Goal: Task Accomplishment & Management: Complete application form

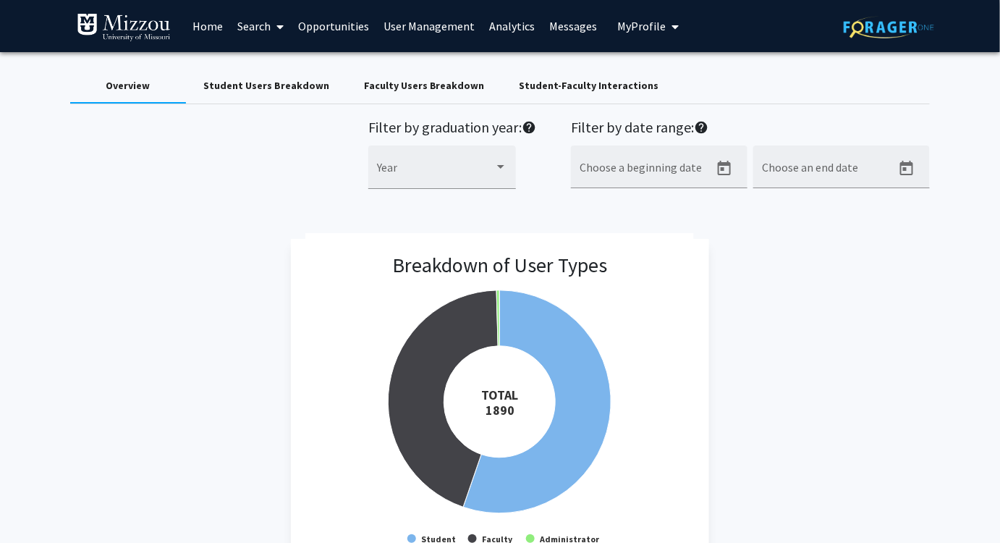
click at [648, 26] on span "My Profile" at bounding box center [641, 26] width 48 height 14
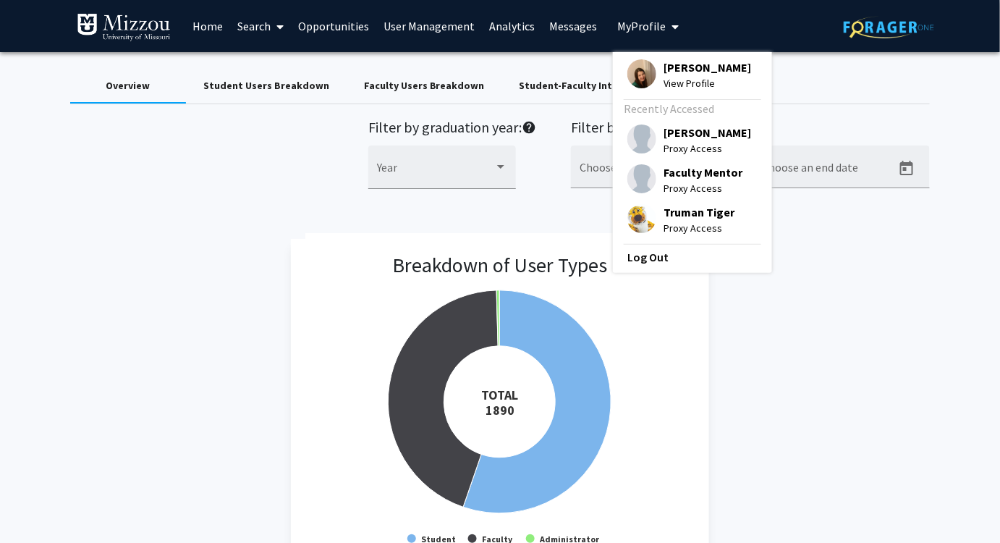
click at [671, 216] on span "Truman Tiger" at bounding box center [699, 212] width 71 height 16
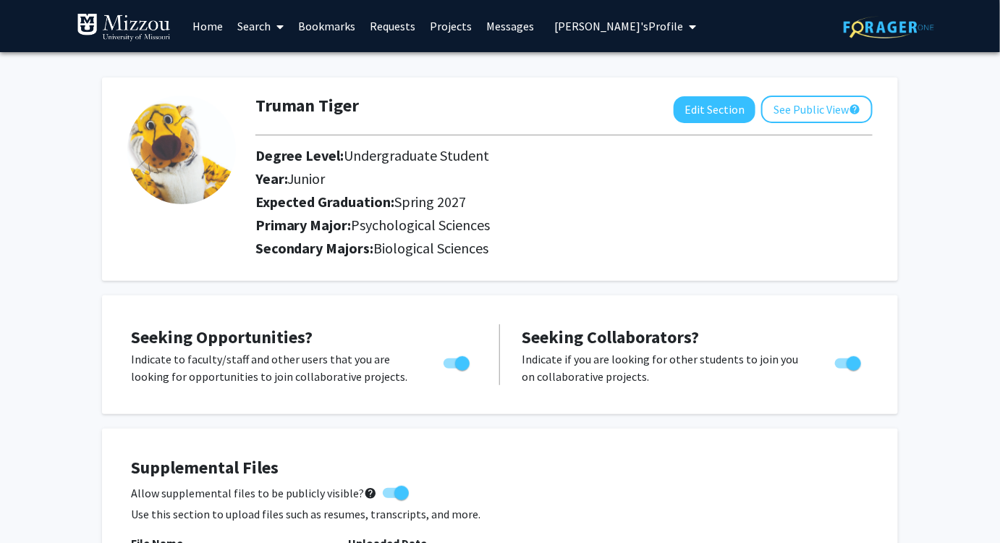
drag, startPoint x: 1005, startPoint y: 91, endPoint x: 967, endPoint y: 76, distance: 41.3
click at [718, 106] on button "Edit Section" at bounding box center [715, 109] width 82 height 27
select select "junior"
select select "37: spring_2027"
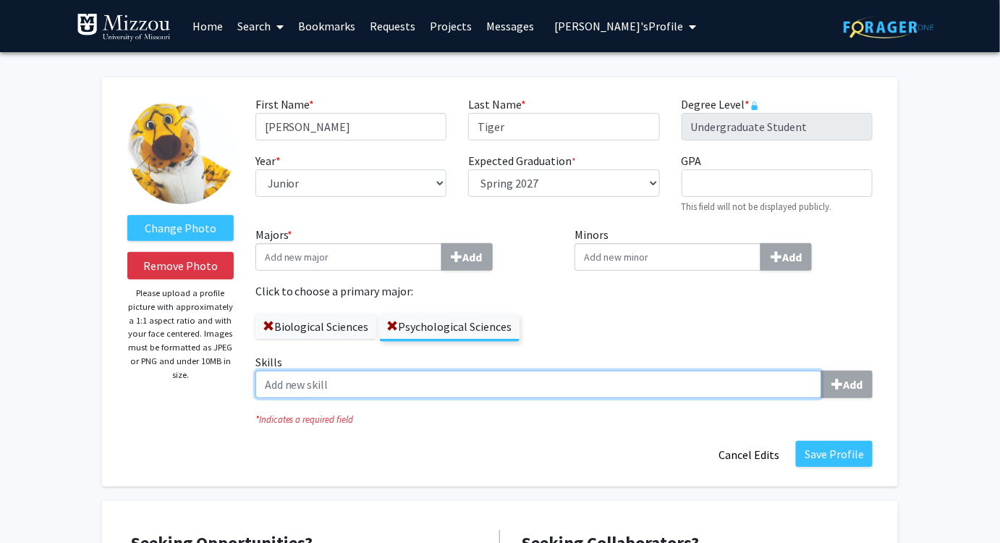
click at [457, 384] on input "Skills Add" at bounding box center [538, 383] width 567 height 27
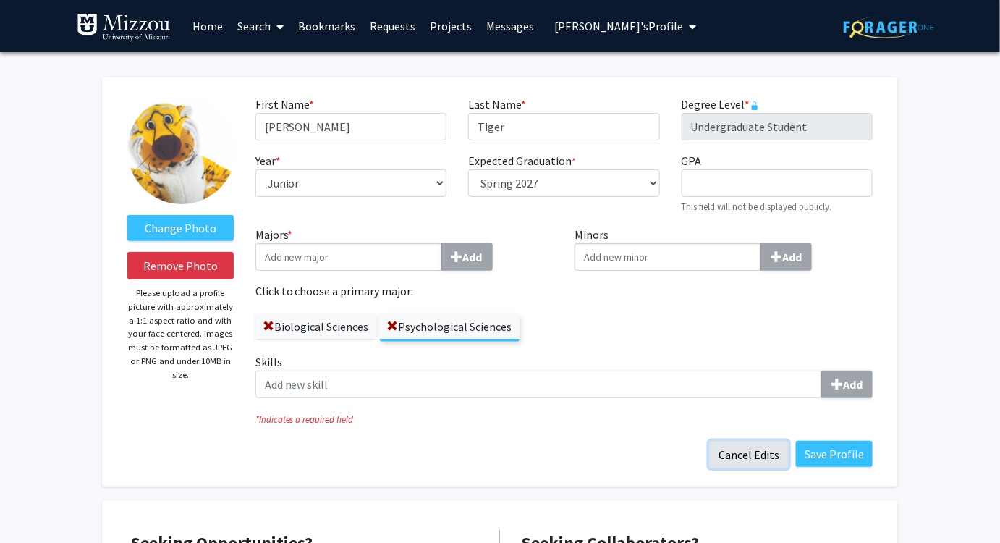
click at [732, 456] on button "Cancel Edits" at bounding box center [749, 454] width 80 height 27
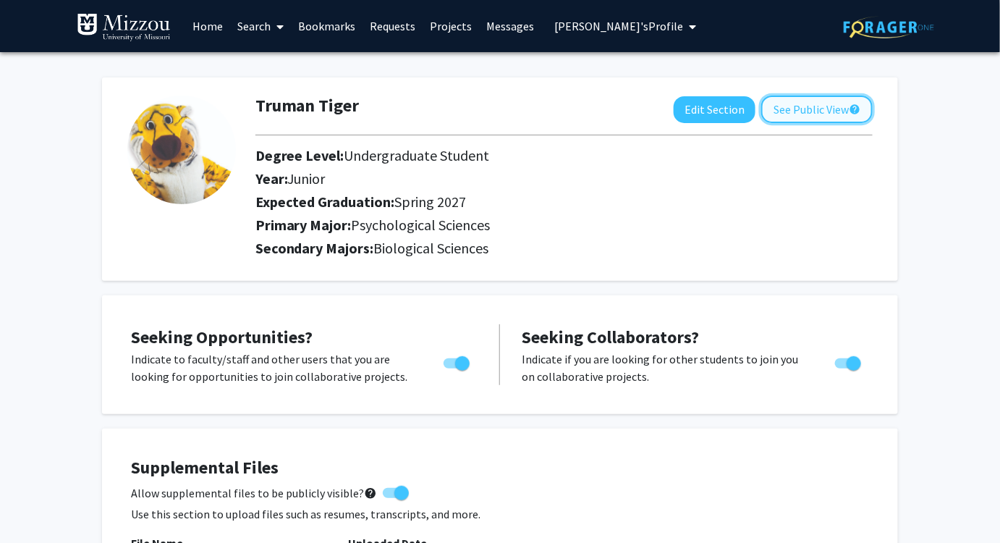
click at [815, 112] on button "See Public View help" at bounding box center [816, 109] width 111 height 27
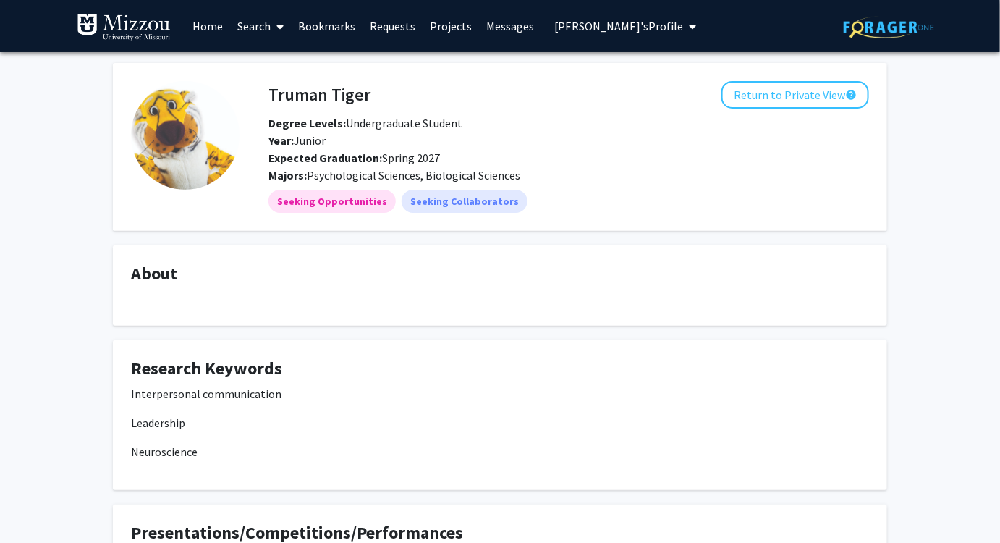
click at [246, 27] on link "Search" at bounding box center [260, 26] width 61 height 51
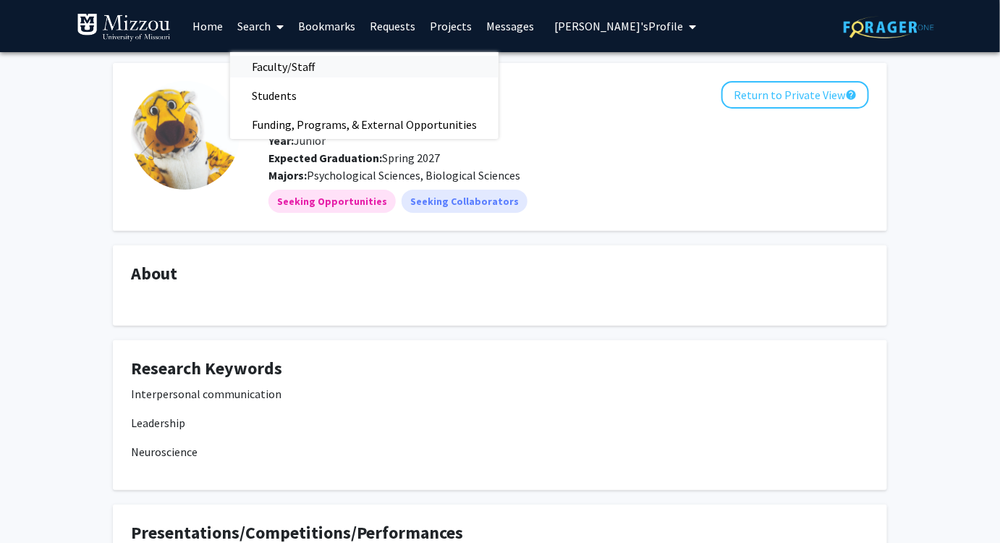
click at [298, 68] on span "Faculty/Staff" at bounding box center [283, 66] width 106 height 29
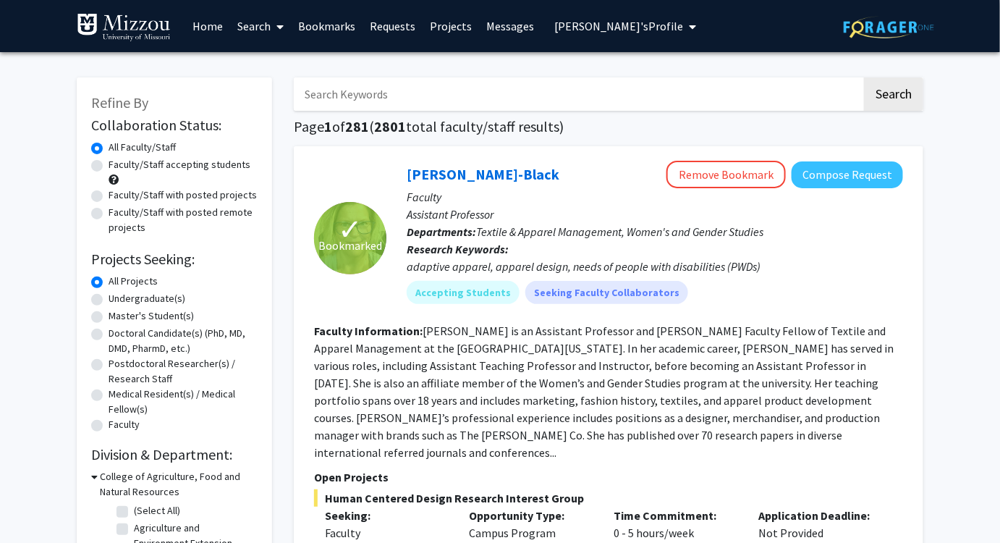
click at [710, 93] on input "Search Keywords" at bounding box center [578, 93] width 568 height 33
drag, startPoint x: 710, startPoint y: 93, endPoint x: 681, endPoint y: 90, distance: 29.1
click at [681, 90] on input "Search Keywords" at bounding box center [578, 93] width 568 height 33
type input "carp"
click at [864, 77] on button "Search" at bounding box center [893, 93] width 59 height 33
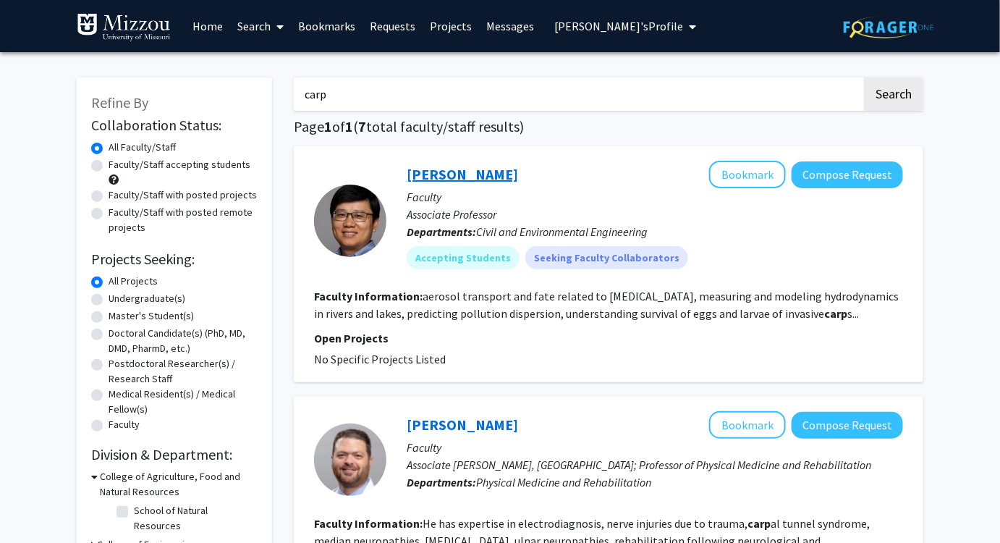
click at [449, 177] on link "[PERSON_NAME]" at bounding box center [462, 174] width 111 height 18
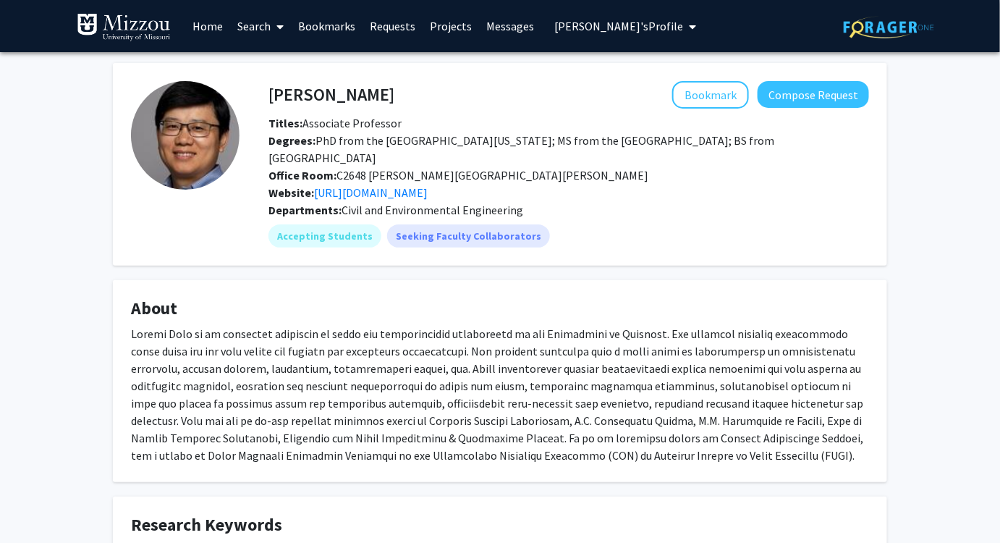
click at [957, 93] on div "[PERSON_NAME] Bookmark Compose Request Titles: Associate Professor Degrees: PhD…" at bounding box center [500, 474] width 1000 height 845
click at [707, 93] on button "Bookmark" at bounding box center [710, 94] width 77 height 27
click at [330, 27] on link "Bookmarks" at bounding box center [327, 26] width 72 height 51
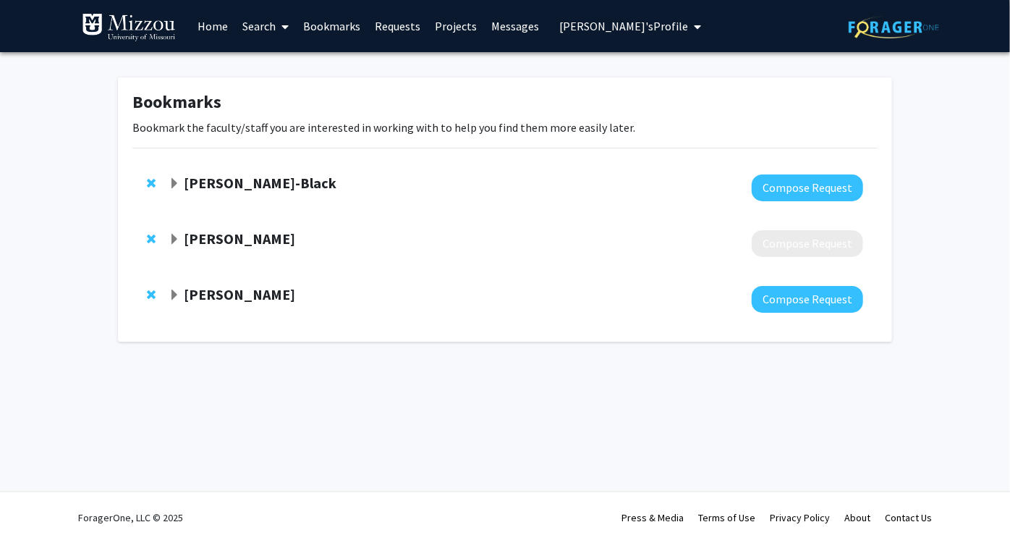
click at [197, 182] on strong "[PERSON_NAME]-Black" at bounding box center [260, 183] width 153 height 18
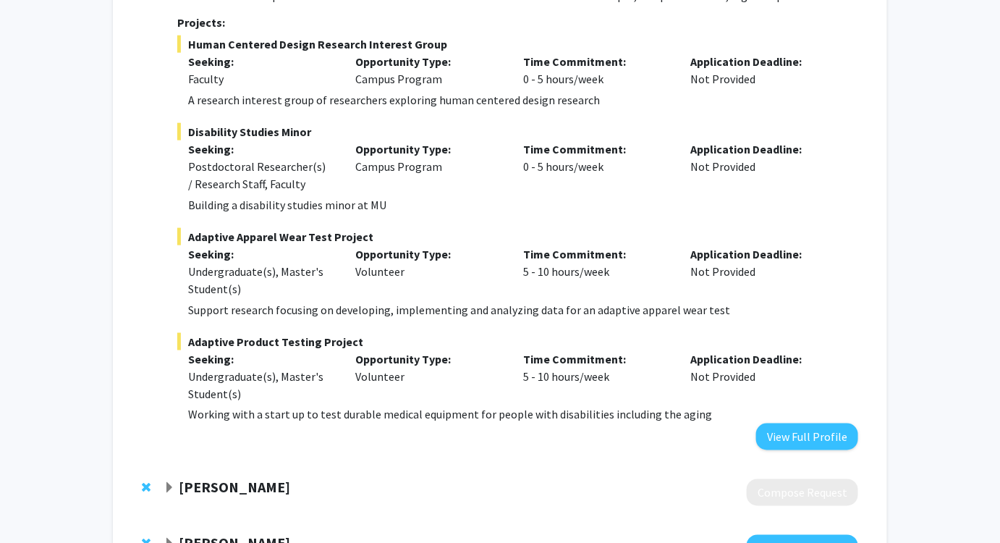
scroll to position [515, 0]
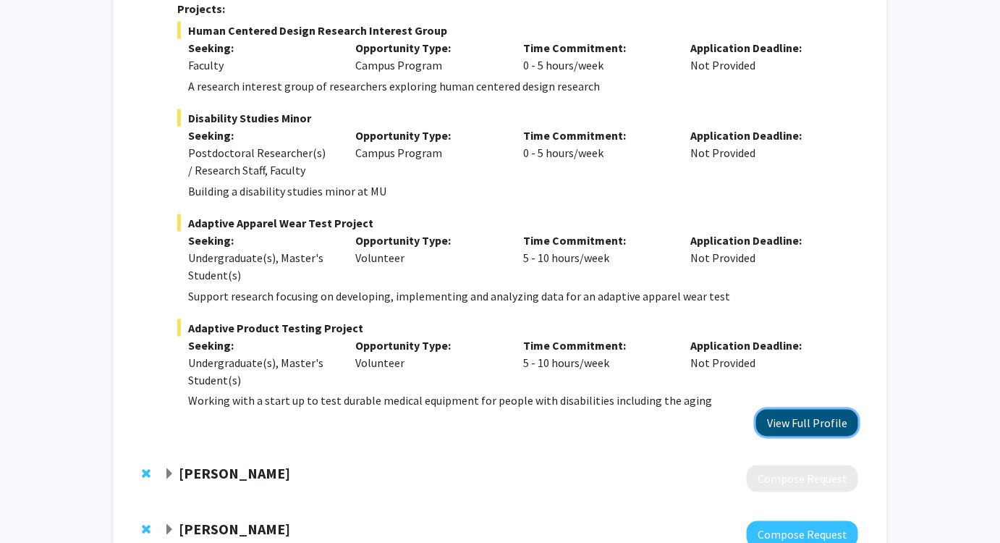
click at [813, 421] on button "View Full Profile" at bounding box center [807, 423] width 102 height 27
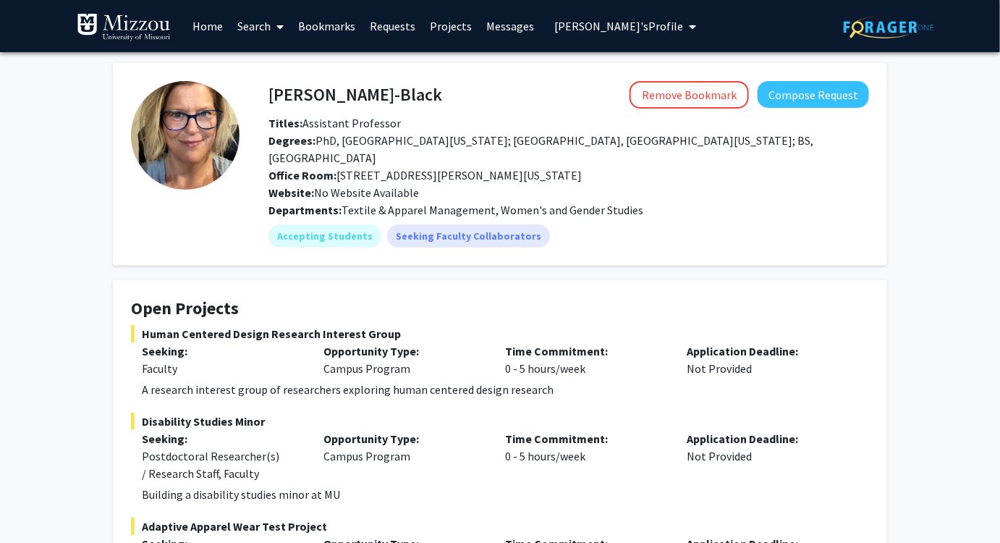
click at [319, 30] on link "Bookmarks" at bounding box center [327, 26] width 72 height 51
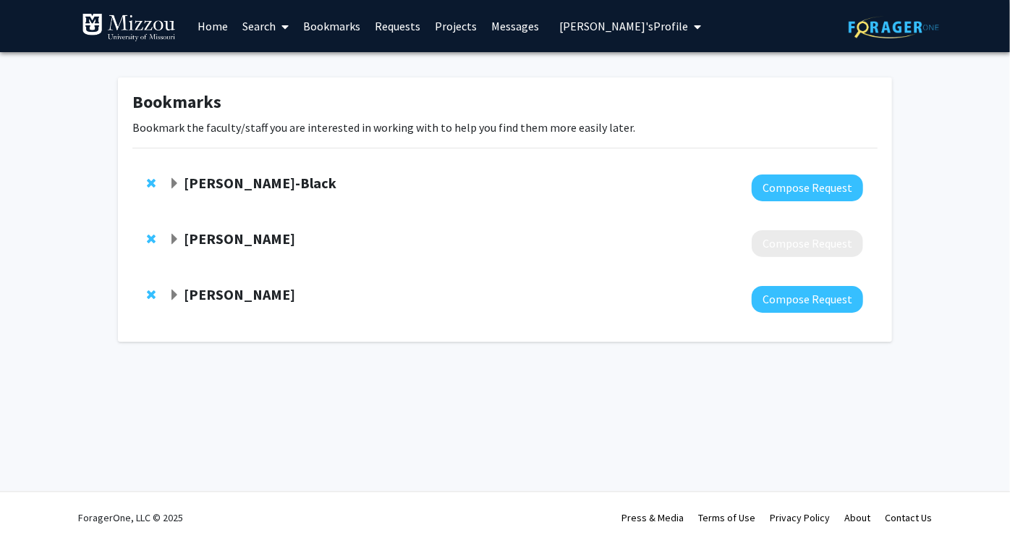
click at [250, 27] on link "Search" at bounding box center [265, 26] width 61 height 51
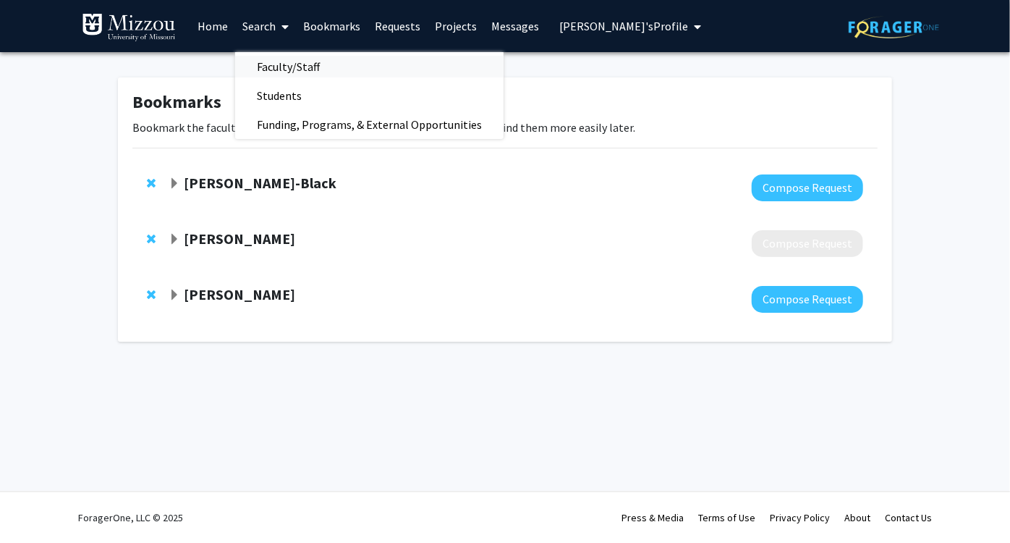
click at [276, 69] on span "Faculty/Staff" at bounding box center [288, 66] width 106 height 29
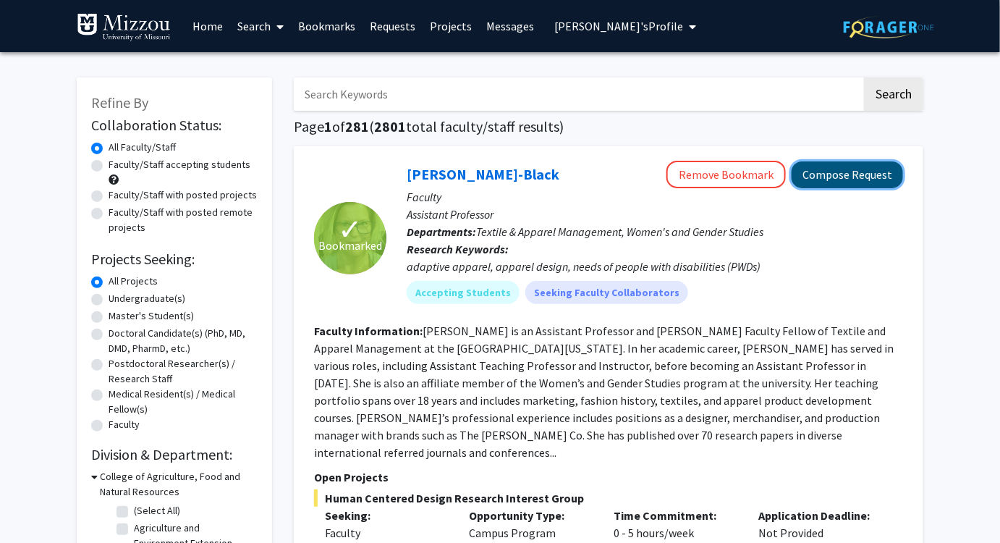
click at [826, 179] on button "Compose Request" at bounding box center [847, 174] width 111 height 27
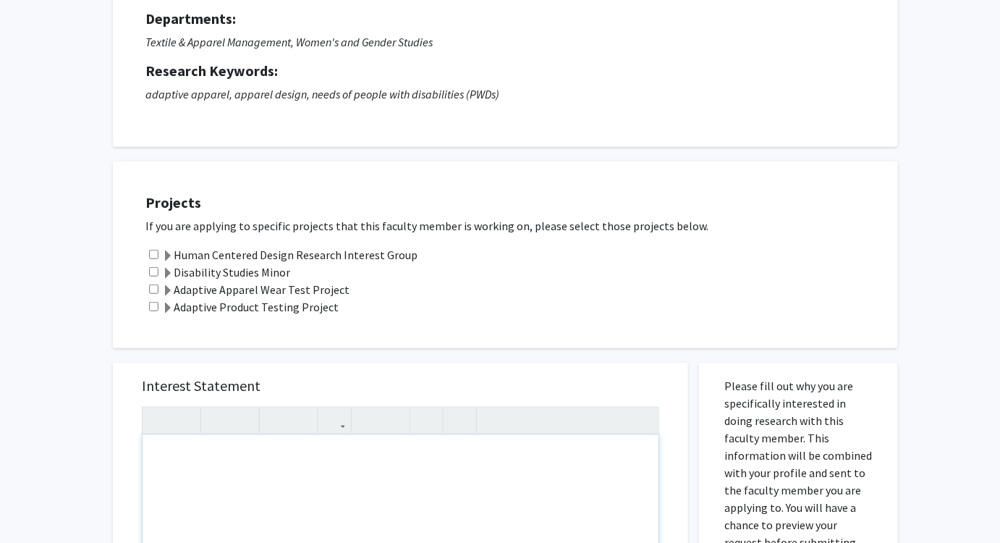
scroll to position [145, 0]
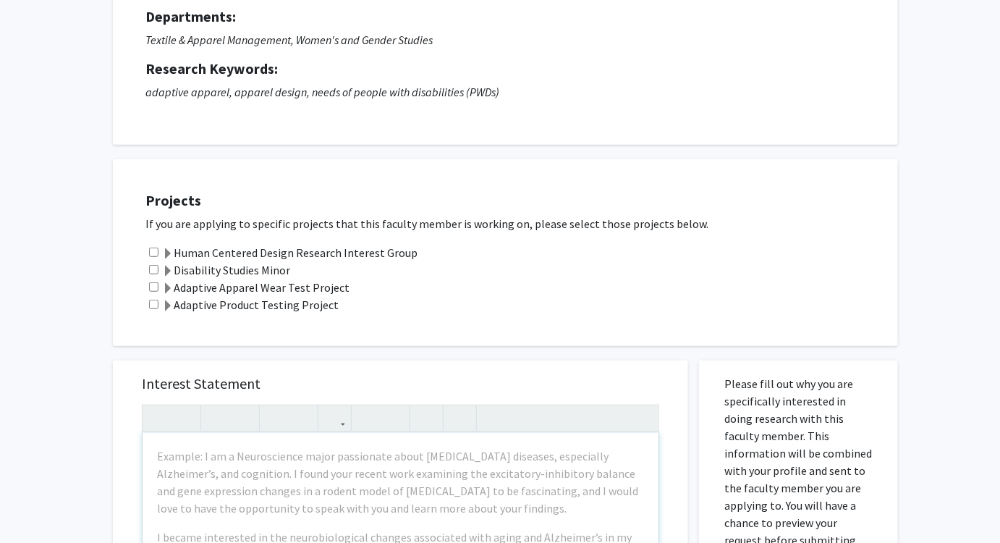
click at [154, 247] on input "checkbox" at bounding box center [153, 251] width 9 height 9
checkbox input "true"
click at [156, 271] on input "checkbox" at bounding box center [153, 269] width 9 height 9
checkbox input "true"
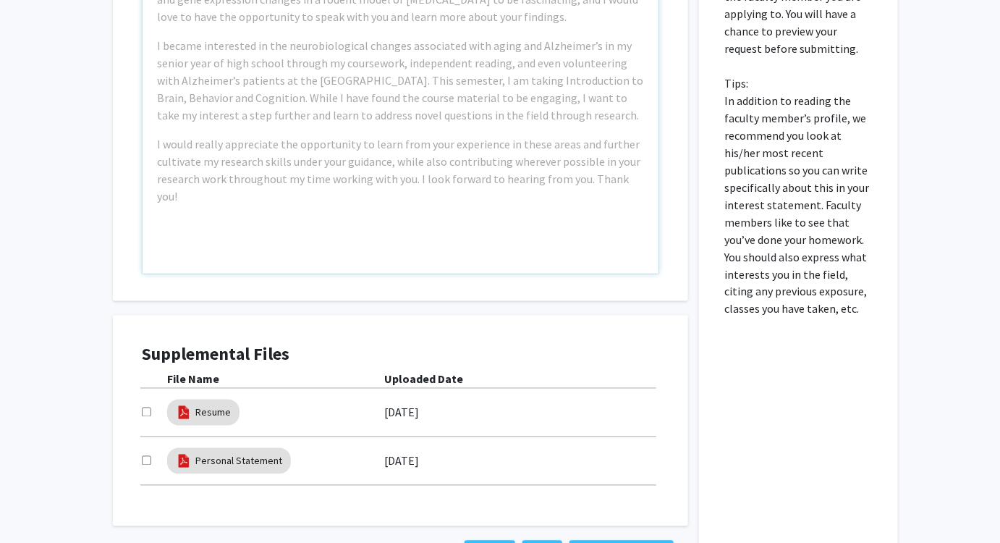
scroll to position [749, 0]
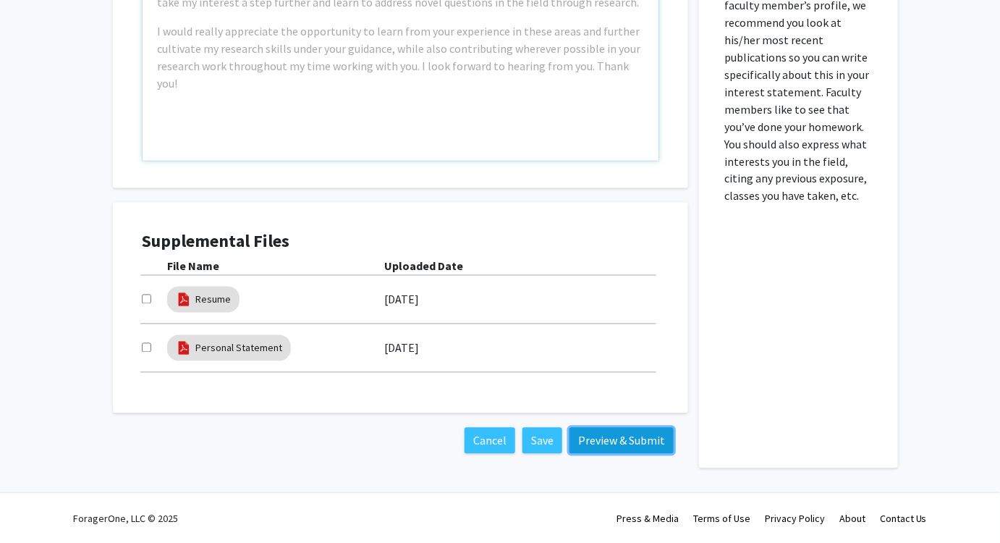
click at [609, 448] on button "Preview & Submit" at bounding box center [621, 441] width 104 height 26
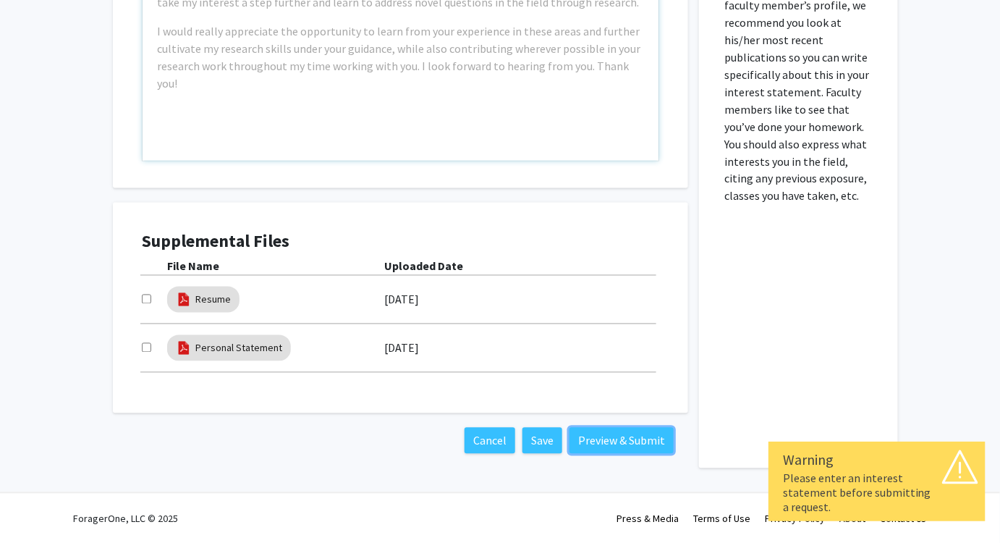
scroll to position [274, 0]
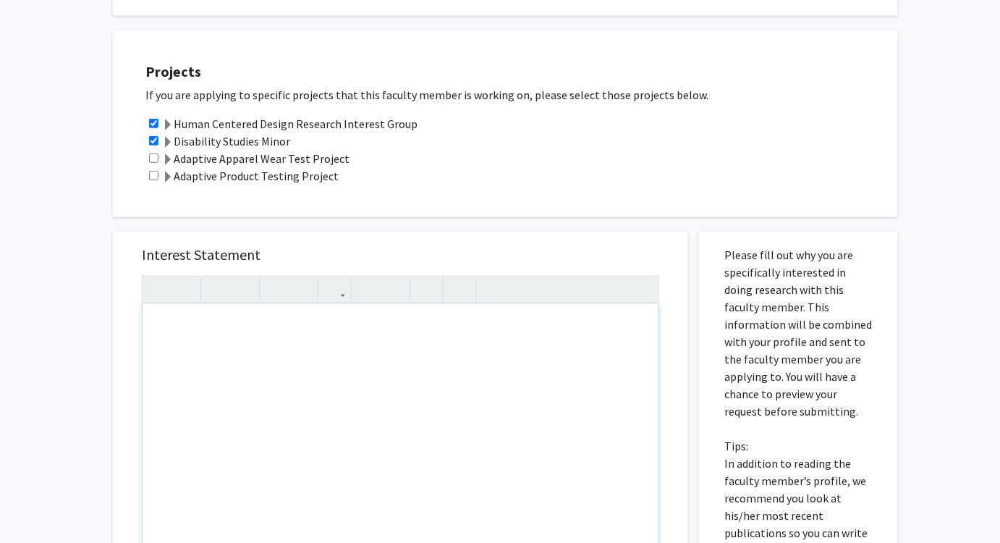
click at [594, 338] on div "Note to users with screen readers: Please press Alt+0 or Option+0 to deactivate…" at bounding box center [401, 470] width 516 height 332
type textarea "test"
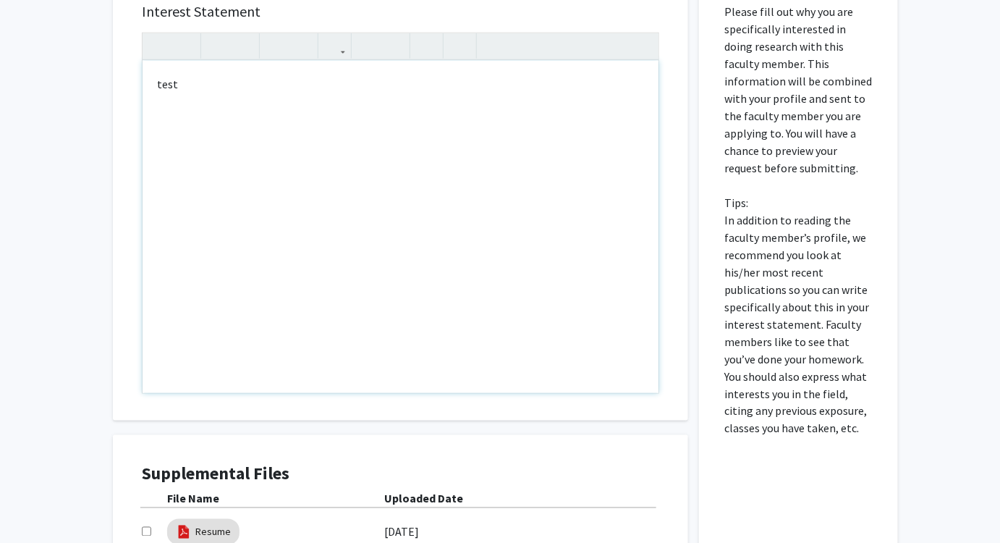
scroll to position [748, 0]
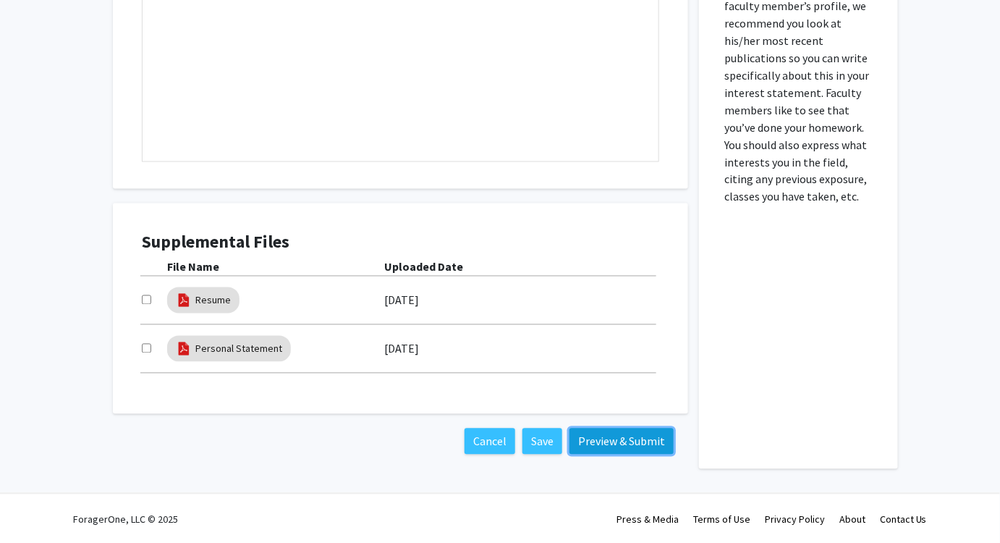
click at [656, 438] on button "Preview & Submit" at bounding box center [621, 441] width 104 height 26
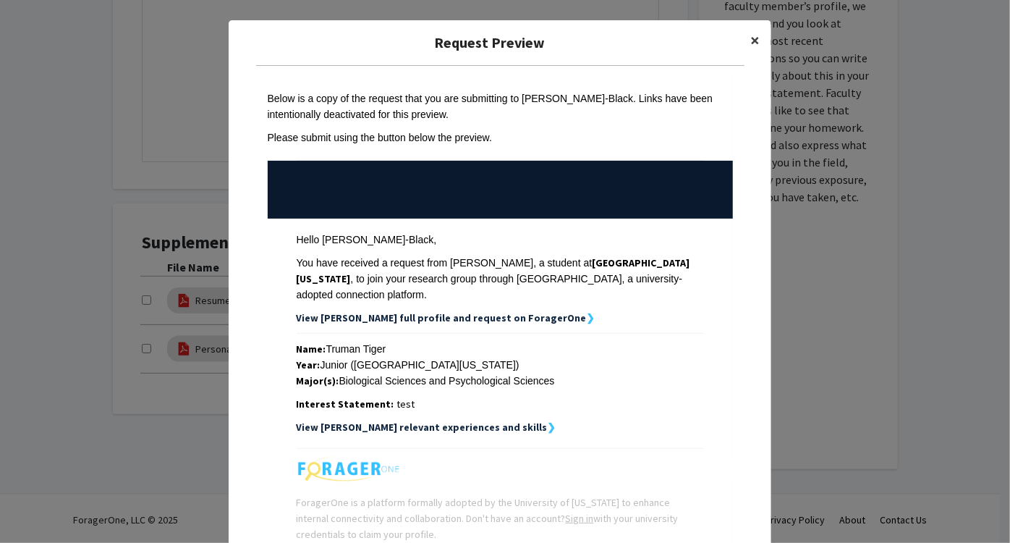
click at [750, 45] on span "×" at bounding box center [754, 40] width 9 height 22
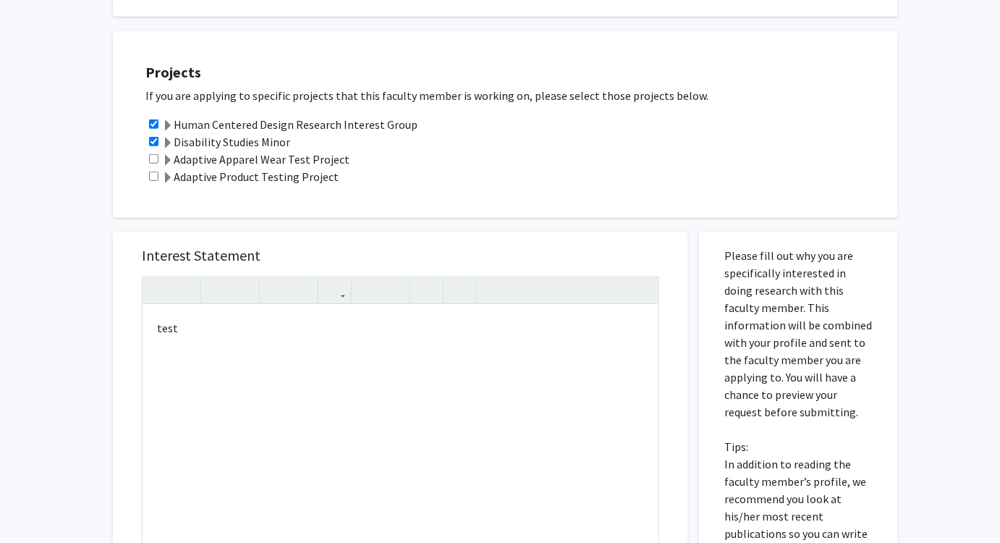
scroll to position [0, 0]
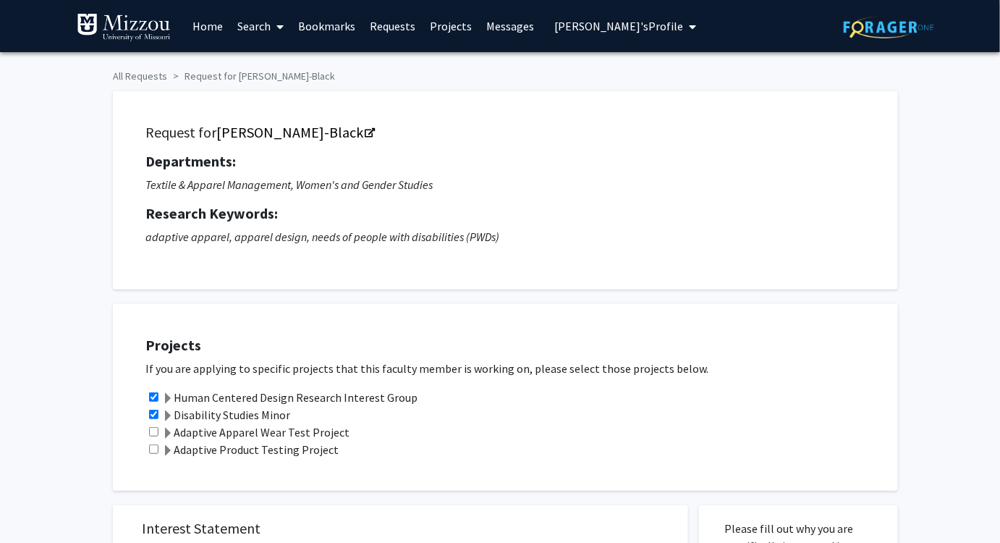
click at [257, 27] on link "Search" at bounding box center [260, 26] width 61 height 51
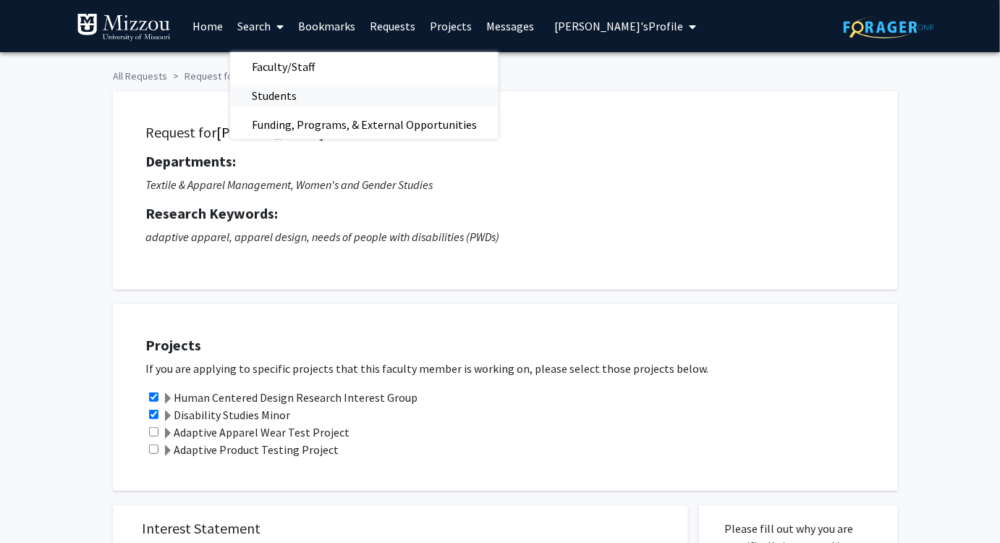
click at [268, 96] on span "Students" at bounding box center [274, 95] width 88 height 29
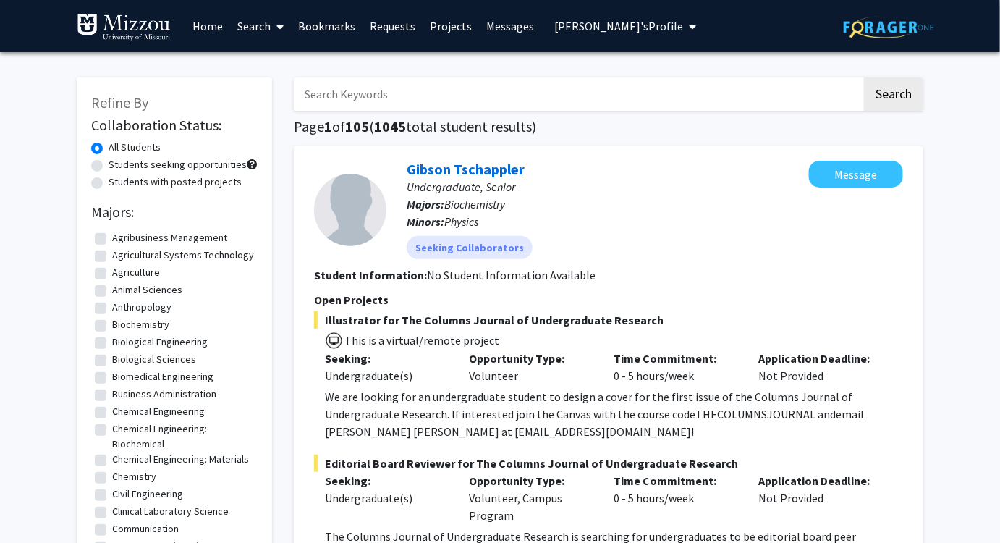
click at [245, 31] on link "Search" at bounding box center [260, 26] width 61 height 51
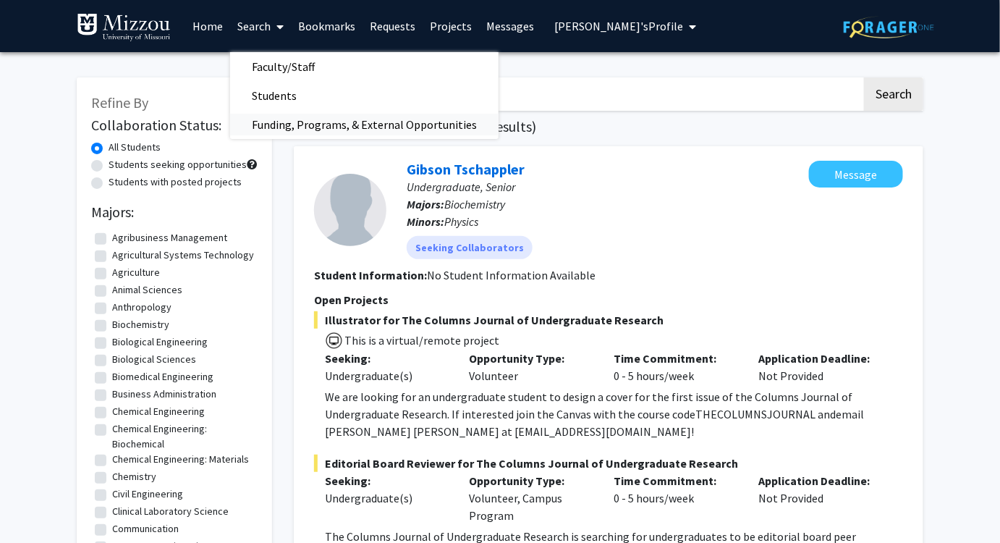
click at [268, 126] on span "Funding, Programs, & External Opportunities" at bounding box center [364, 124] width 268 height 29
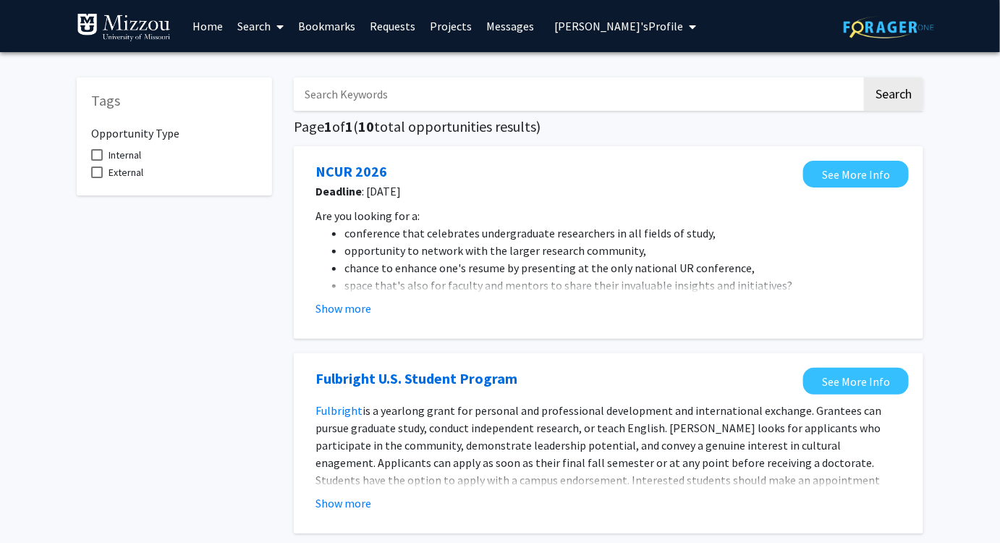
click at [387, 29] on link "Requests" at bounding box center [393, 26] width 60 height 51
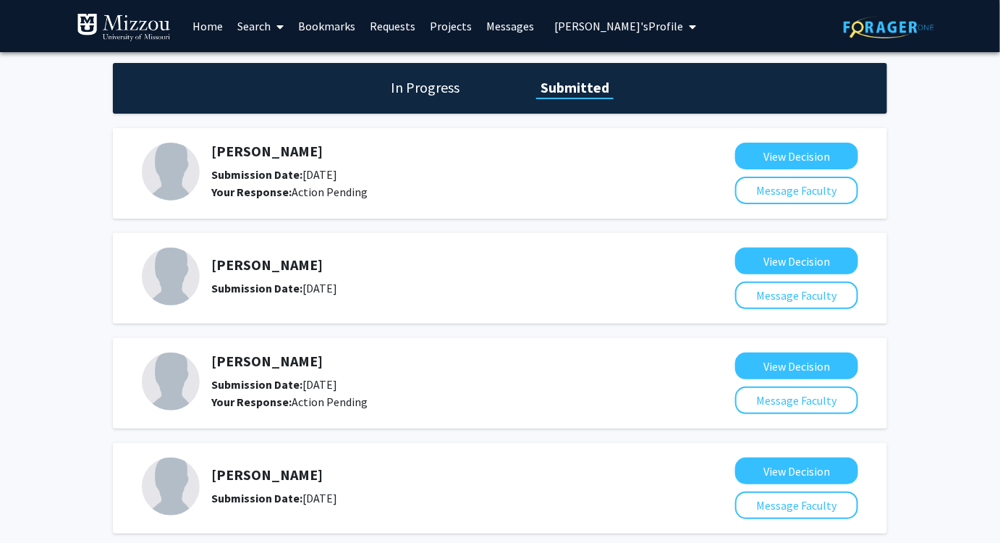
click at [457, 27] on link "Projects" at bounding box center [451, 26] width 56 height 51
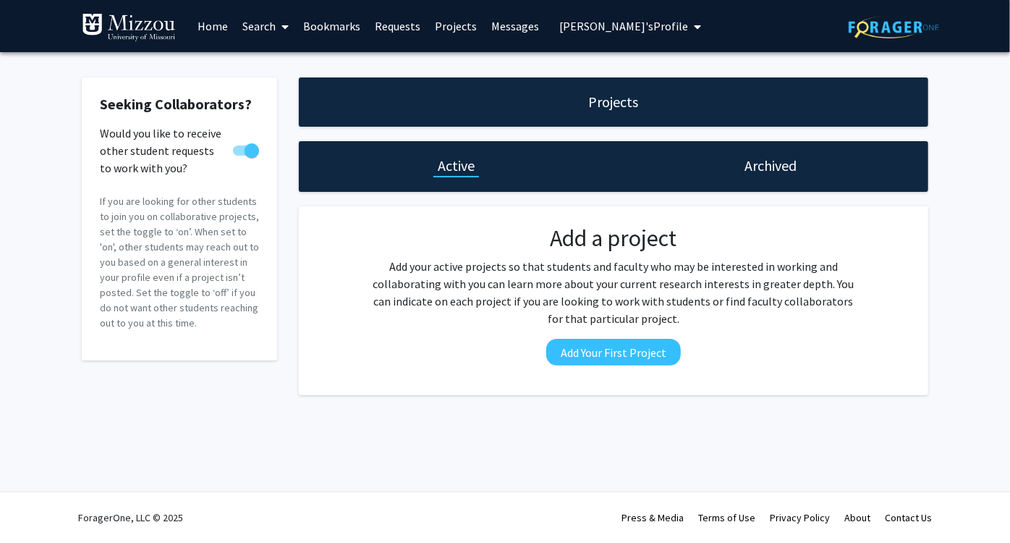
click at [255, 28] on link "Search" at bounding box center [265, 26] width 61 height 51
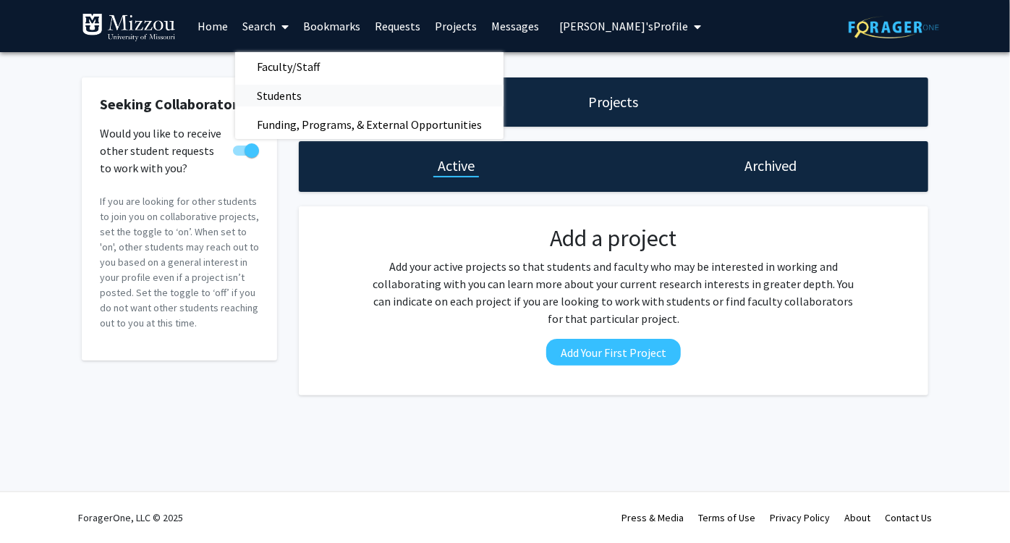
click at [285, 98] on span "Students" at bounding box center [279, 95] width 88 height 29
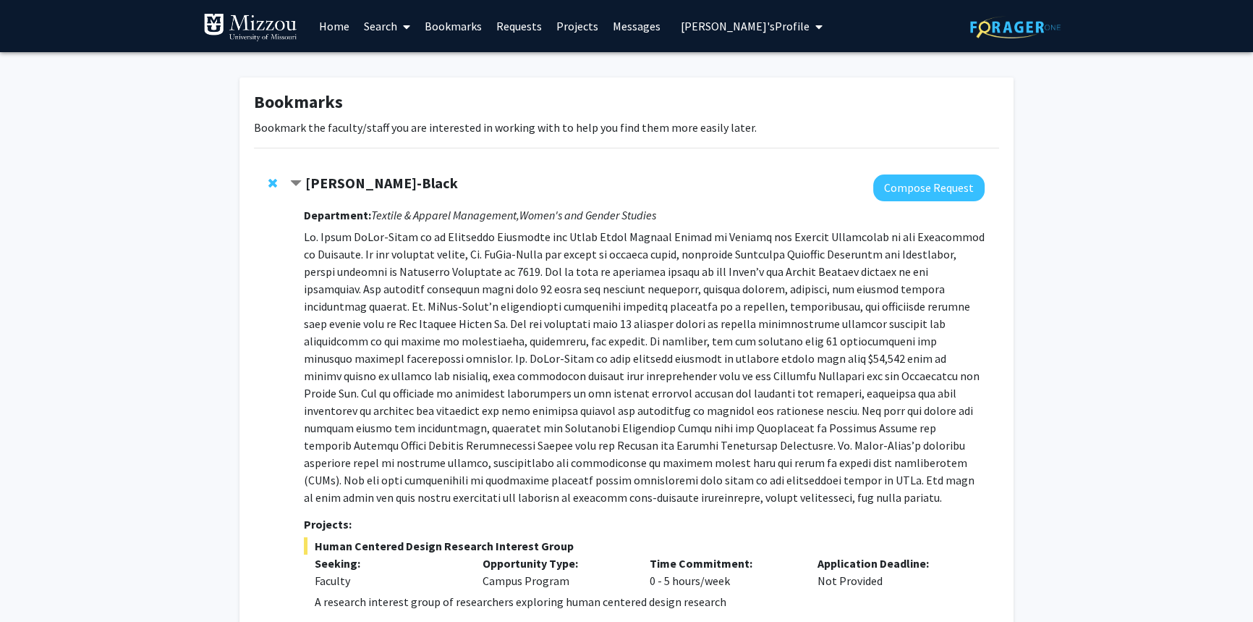
click at [459, 29] on link "Bookmarks" at bounding box center [454, 26] width 72 height 51
click at [274, 180] on span "Remove Kerri McBee-Black from bookmarks" at bounding box center [272, 183] width 9 height 12
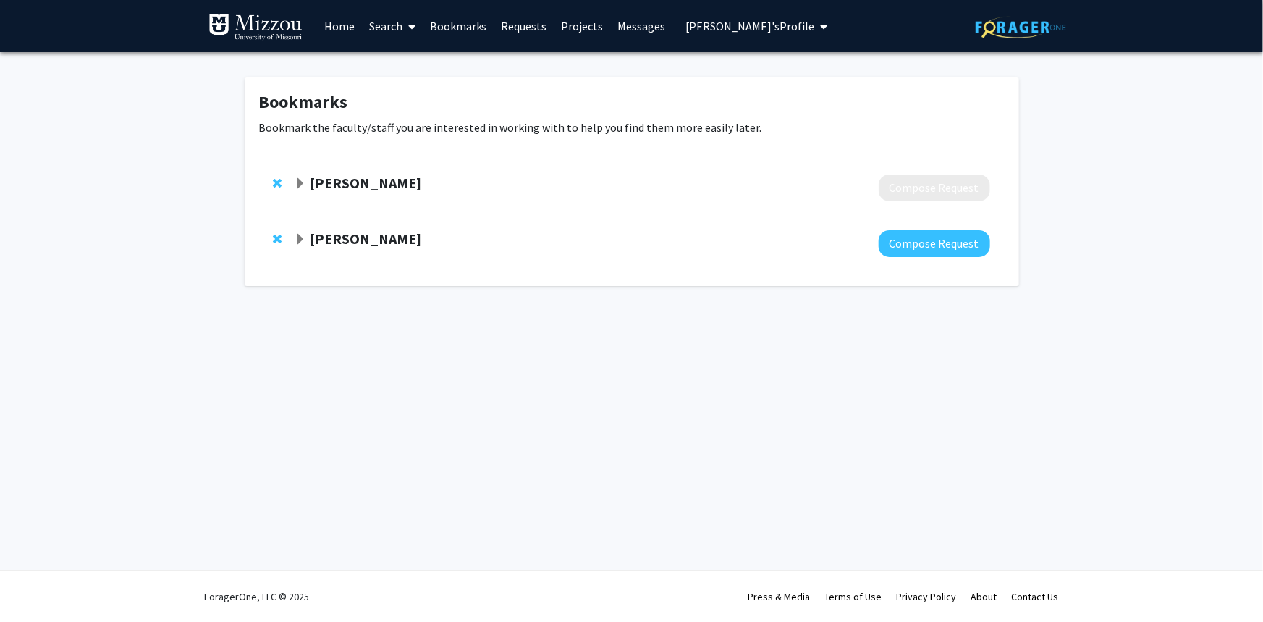
click at [274, 180] on span "Remove Pawan Singh from bookmarks" at bounding box center [278, 183] width 9 height 12
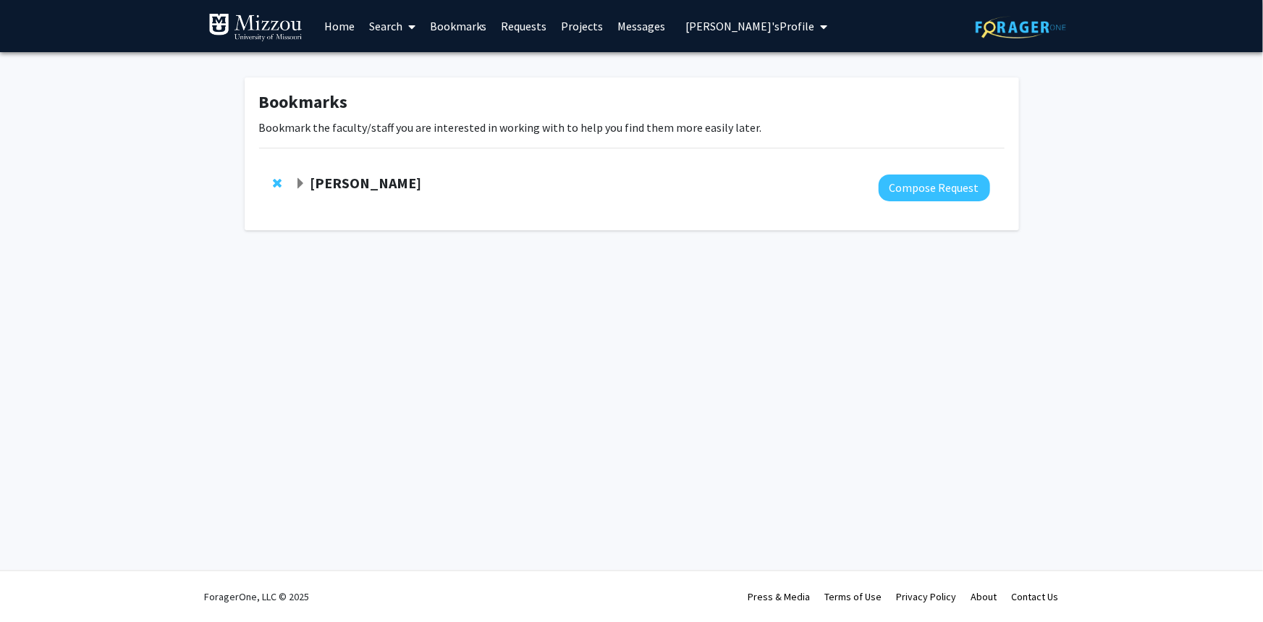
click at [274, 180] on span "Remove Binbin Wang from bookmarks" at bounding box center [278, 183] width 9 height 12
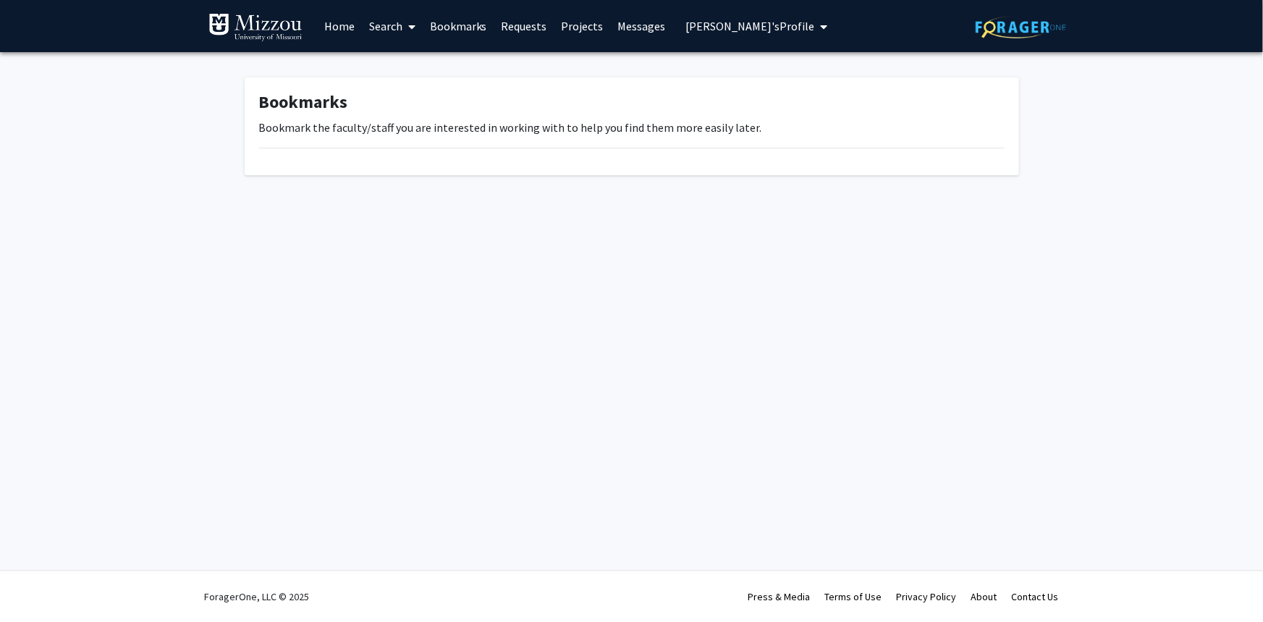
click at [185, 194] on div "Bookmarks Bookmark the faculty/staff you are interested in working with to help…" at bounding box center [631, 130] width 1263 height 156
